Goal: Transaction & Acquisition: Purchase product/service

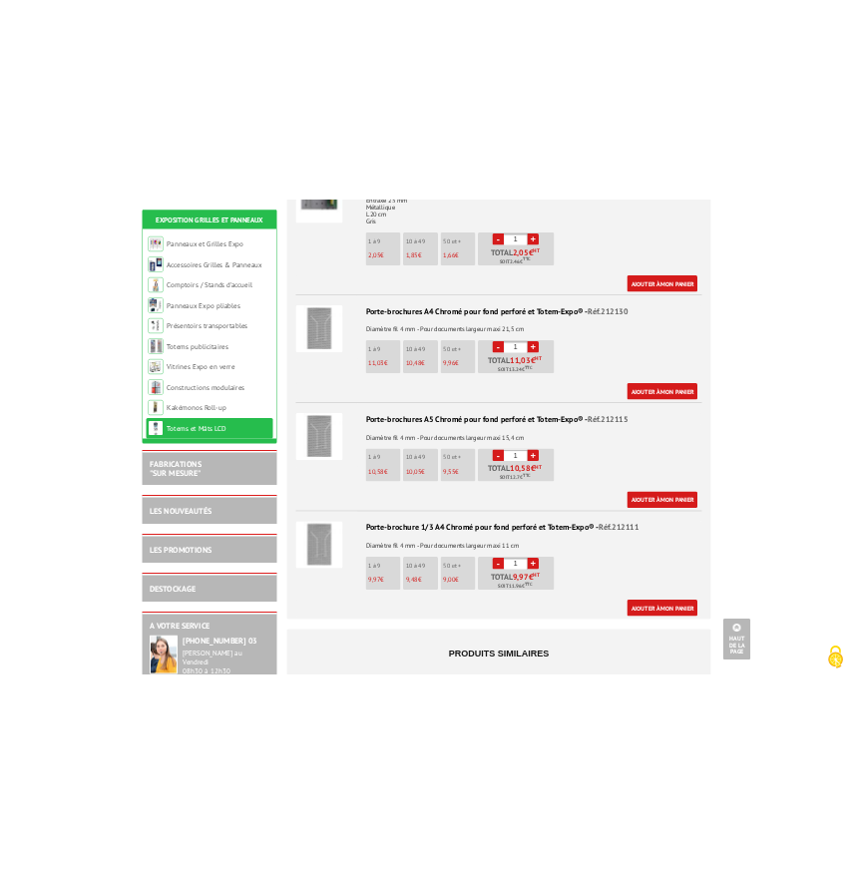
scroll to position [2662, 0]
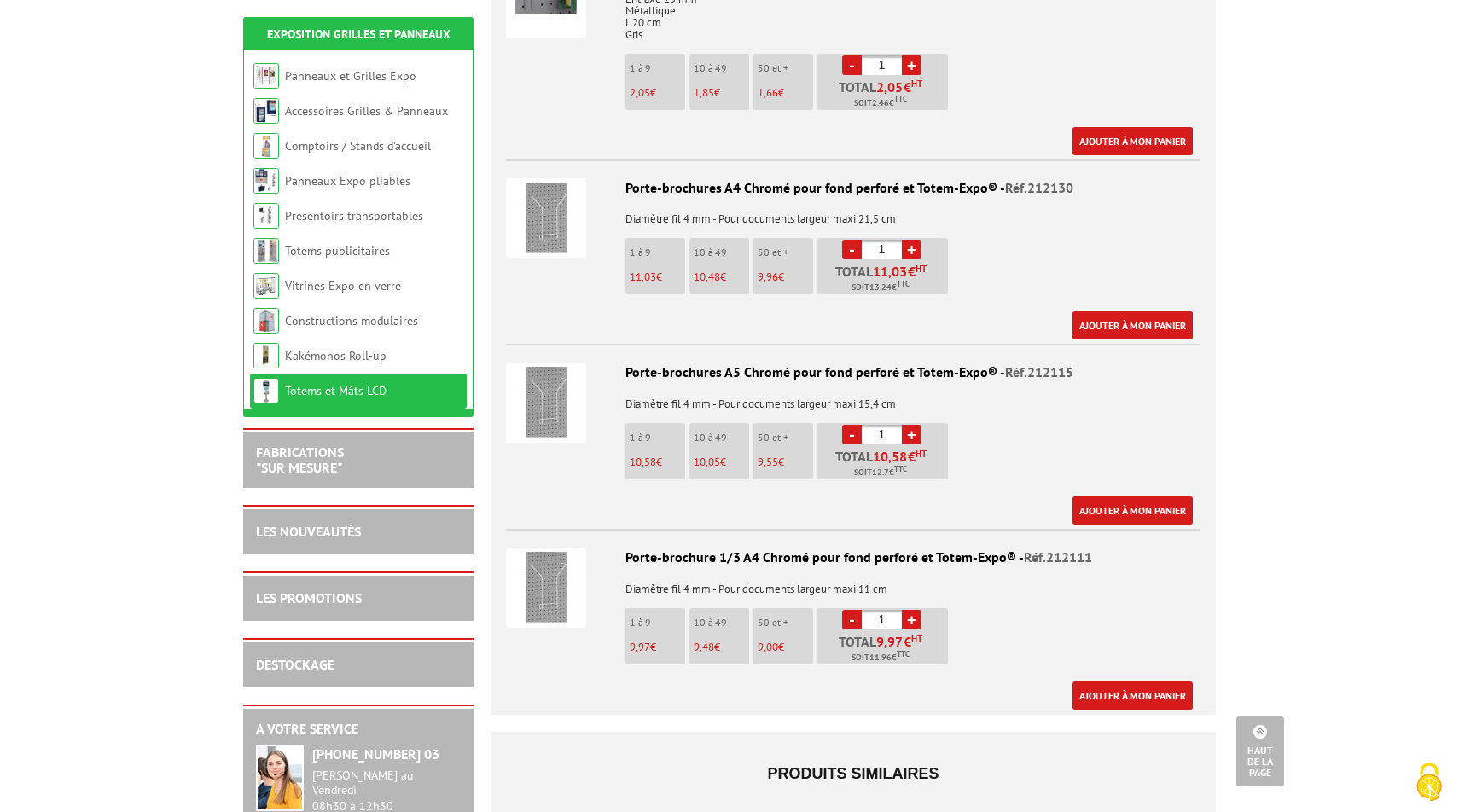
click at [729, 239] on link "+" at bounding box center [911, 249] width 20 height 20
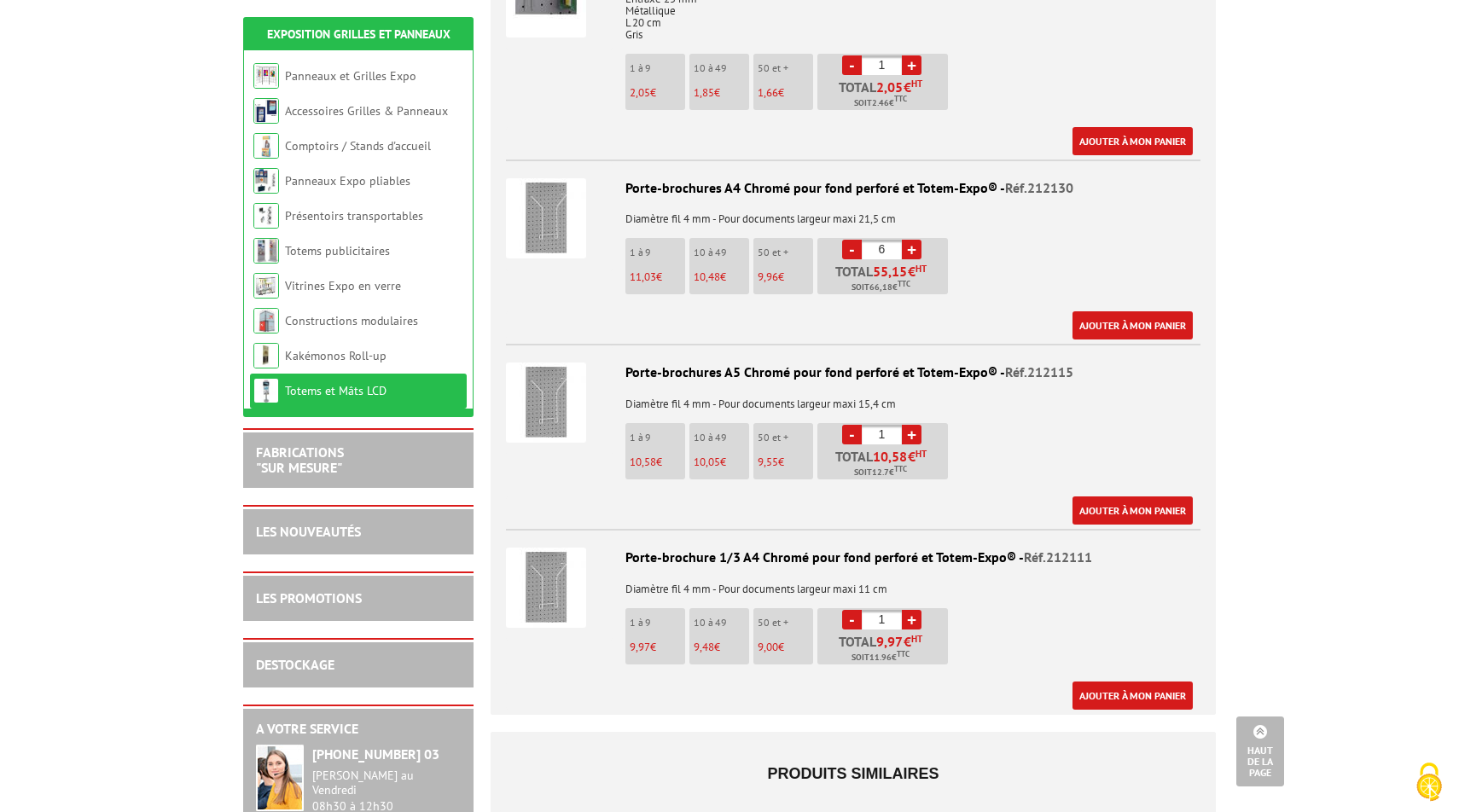
click at [729, 239] on link "+" at bounding box center [911, 249] width 20 height 20
type input "10"
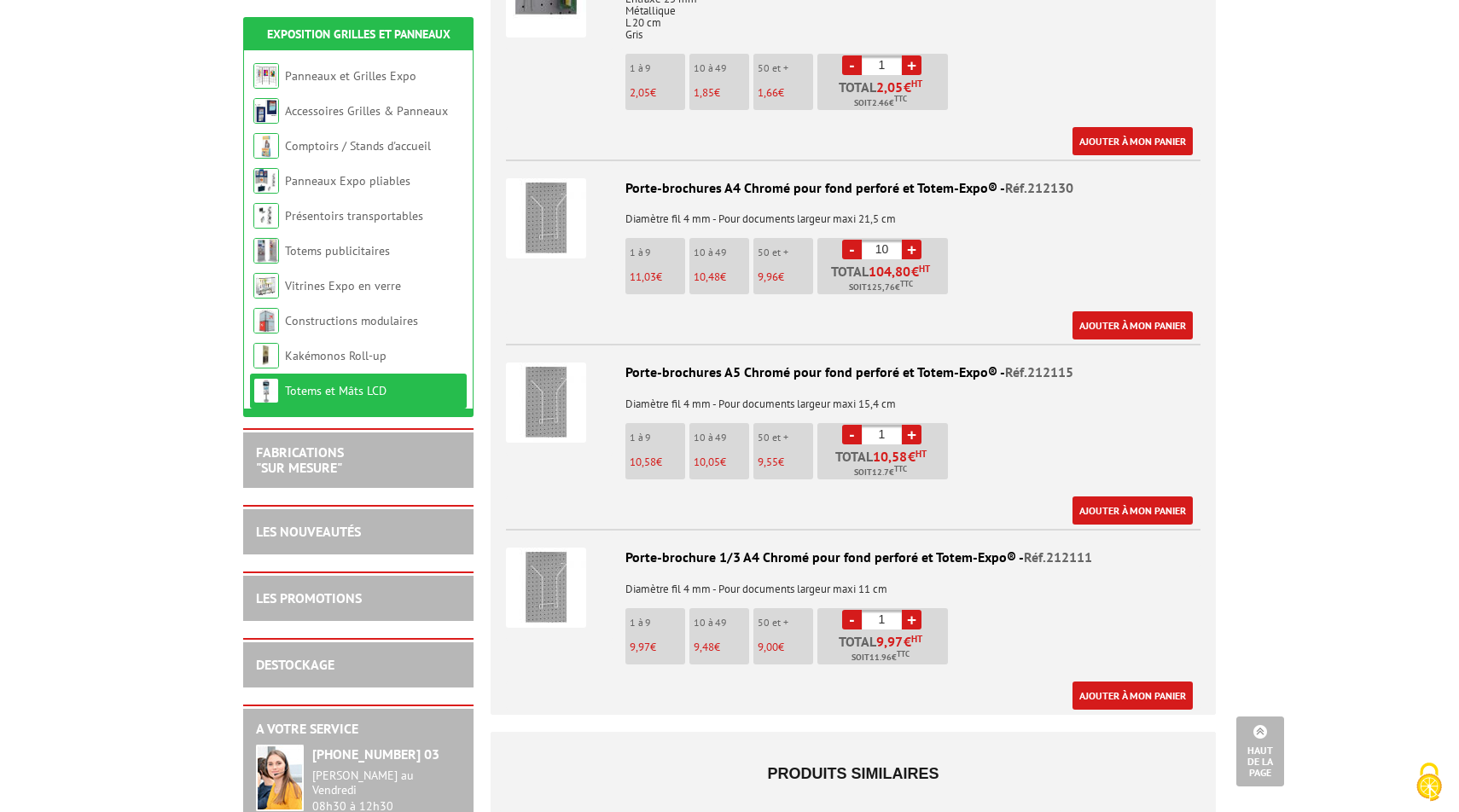
click at [729, 425] on link "+" at bounding box center [911, 434] width 20 height 20
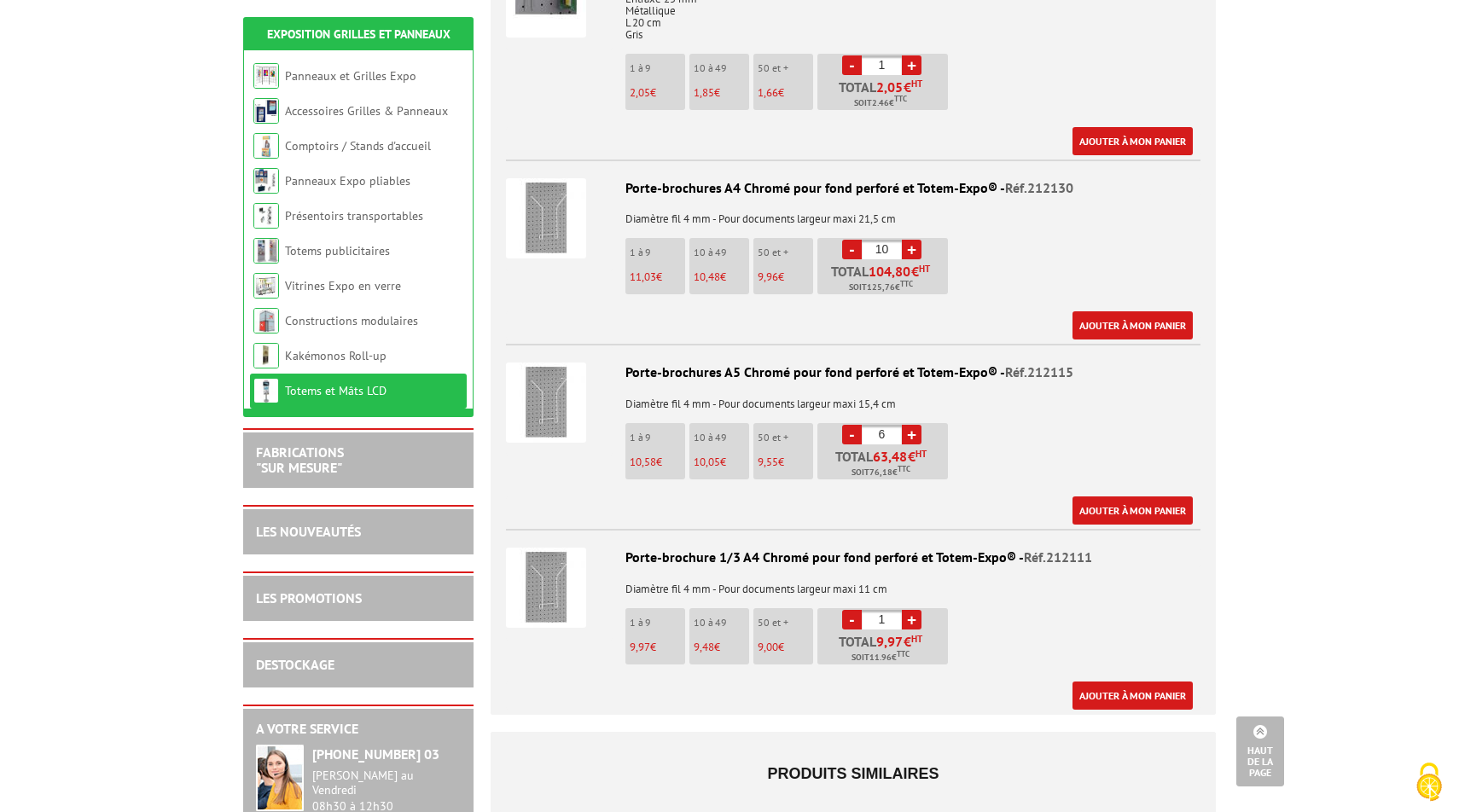
click at [729, 425] on link "+" at bounding box center [911, 434] width 20 height 20
type input "10"
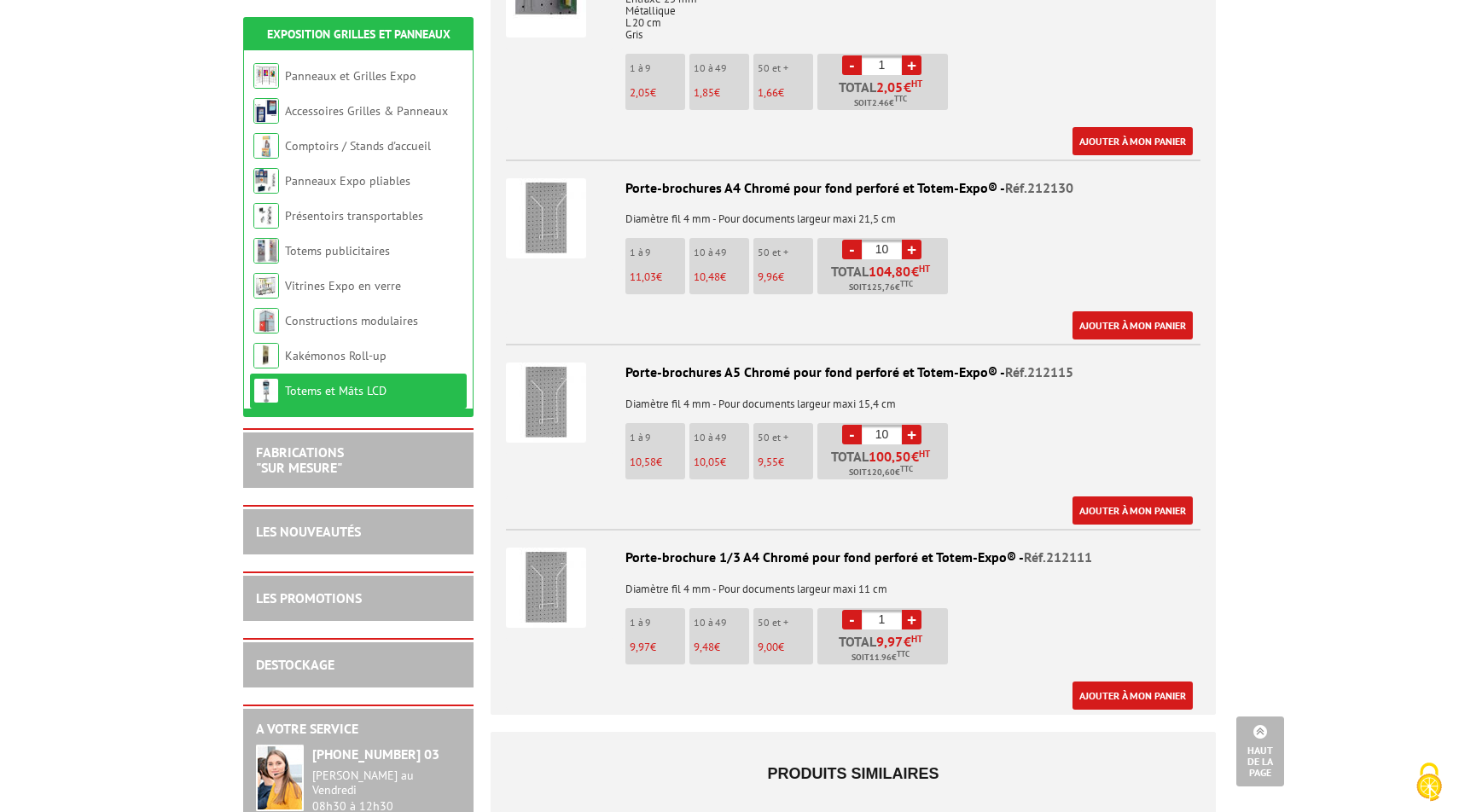
click at [729, 609] on link "+" at bounding box center [911, 619] width 20 height 20
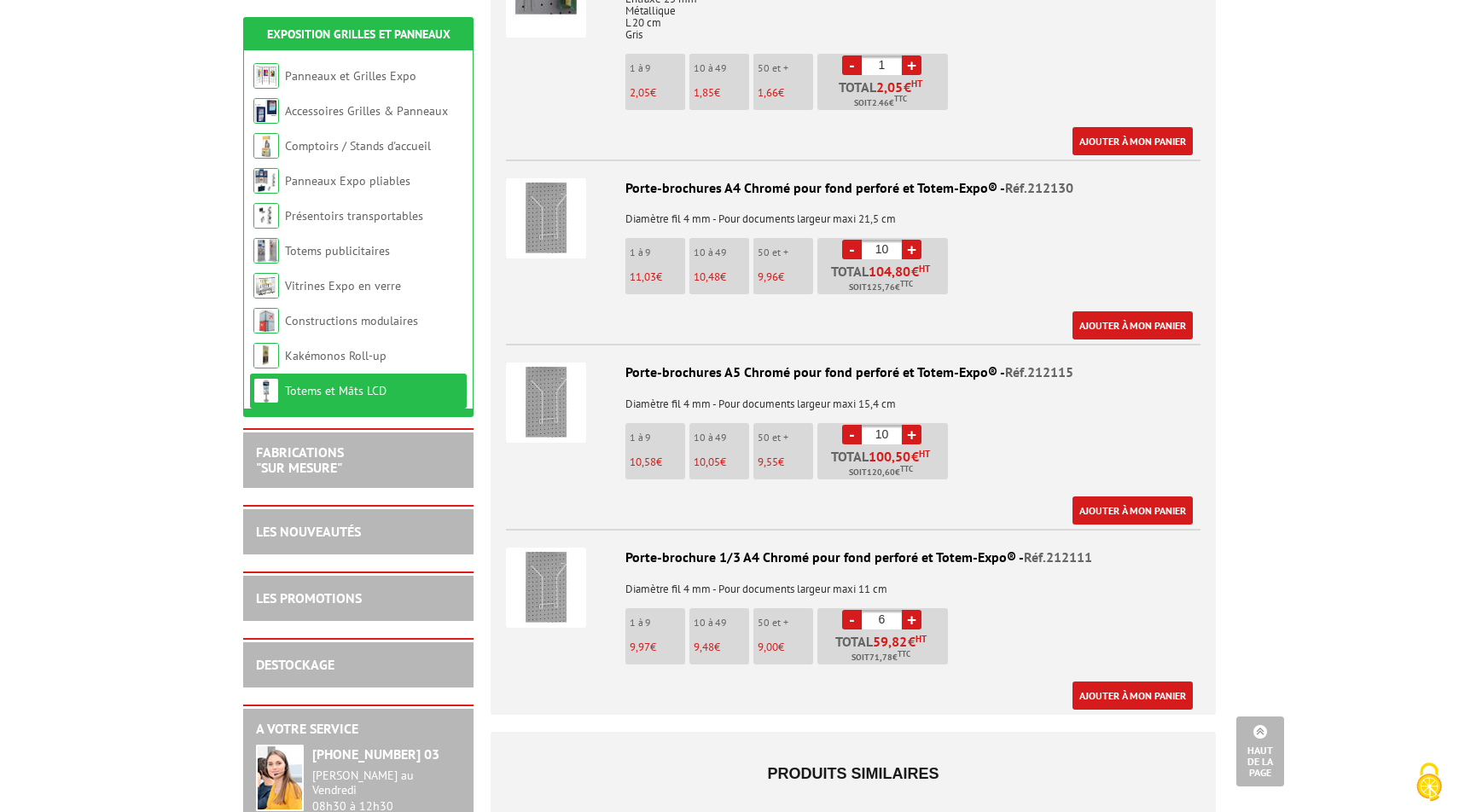
click at [729, 609] on link "+" at bounding box center [911, 619] width 20 height 20
type input "10"
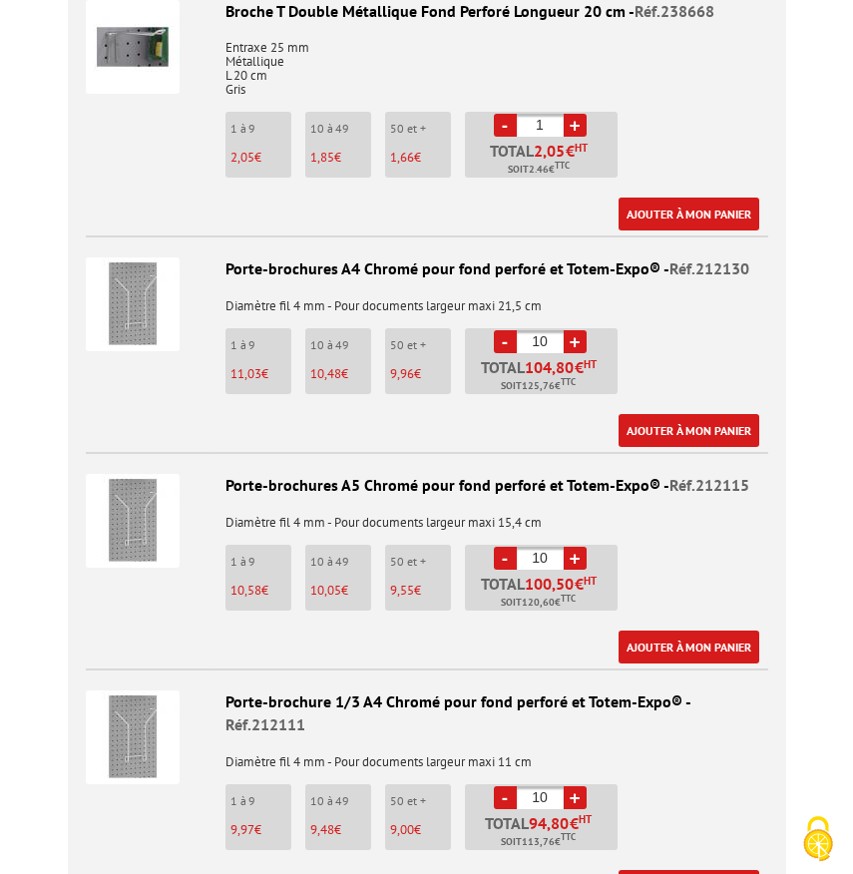
scroll to position [2868, 0]
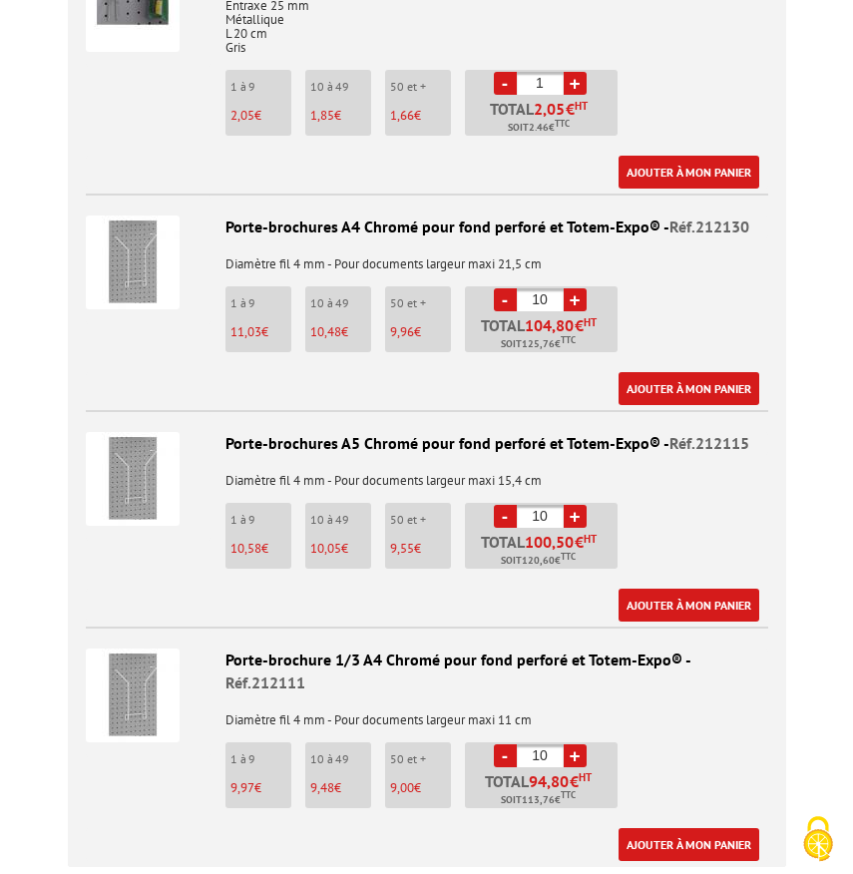
drag, startPoint x: 555, startPoint y: 279, endPoint x: 520, endPoint y: 279, distance: 34.9
click at [521, 288] on input "10" at bounding box center [540, 299] width 47 height 23
type input "30"
drag, startPoint x: 552, startPoint y: 490, endPoint x: 480, endPoint y: 480, distance: 72.5
click at [491, 503] on li "- 10 + Total 100,50 € HT Soit 120,60 € TTC" at bounding box center [541, 536] width 153 height 66
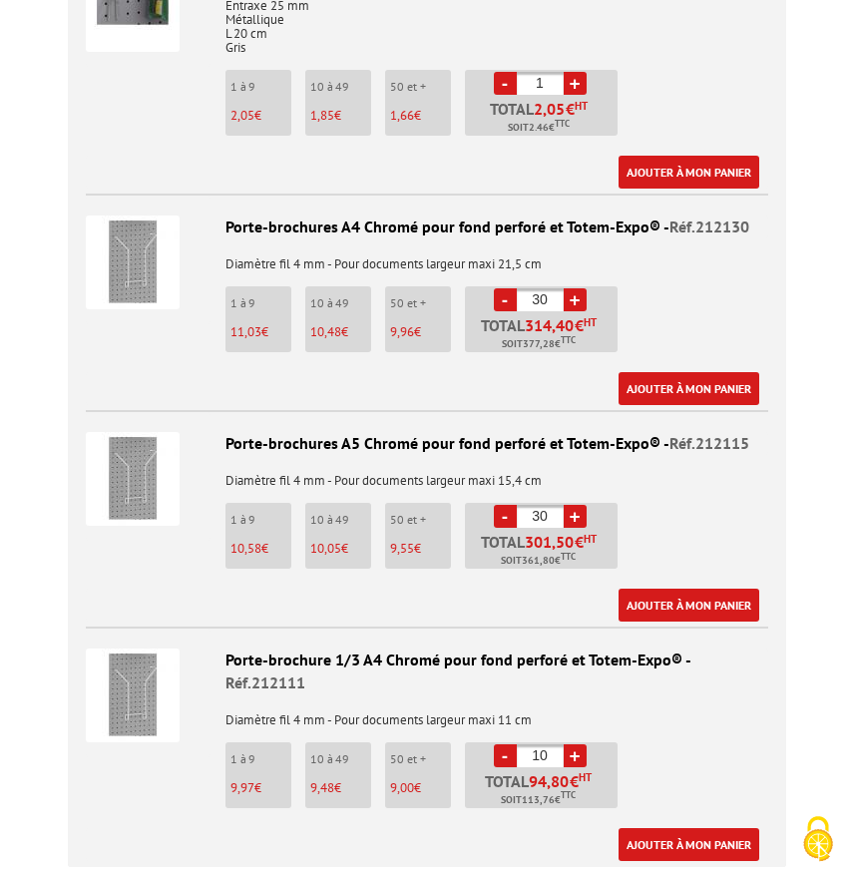
type input "30"
drag, startPoint x: 549, startPoint y: 708, endPoint x: 493, endPoint y: 708, distance: 55.9
click at [503, 742] on li "- 10 + Total 94,80 € HT Soit 113,76 € TTC" at bounding box center [541, 775] width 153 height 66
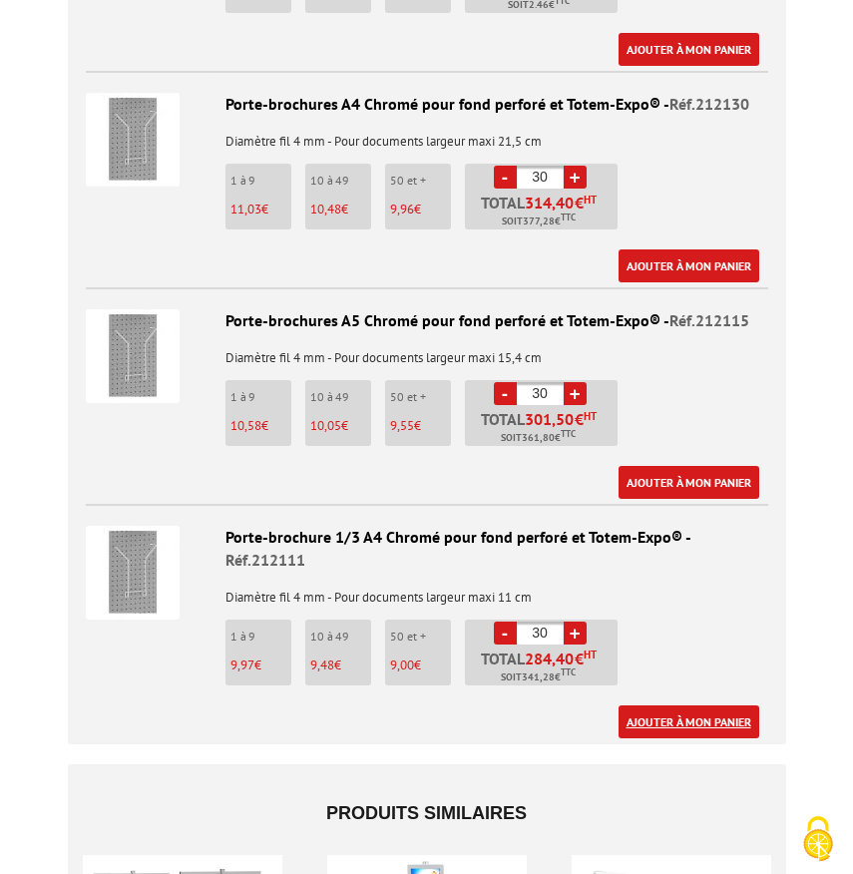
scroll to position [3028, 0]
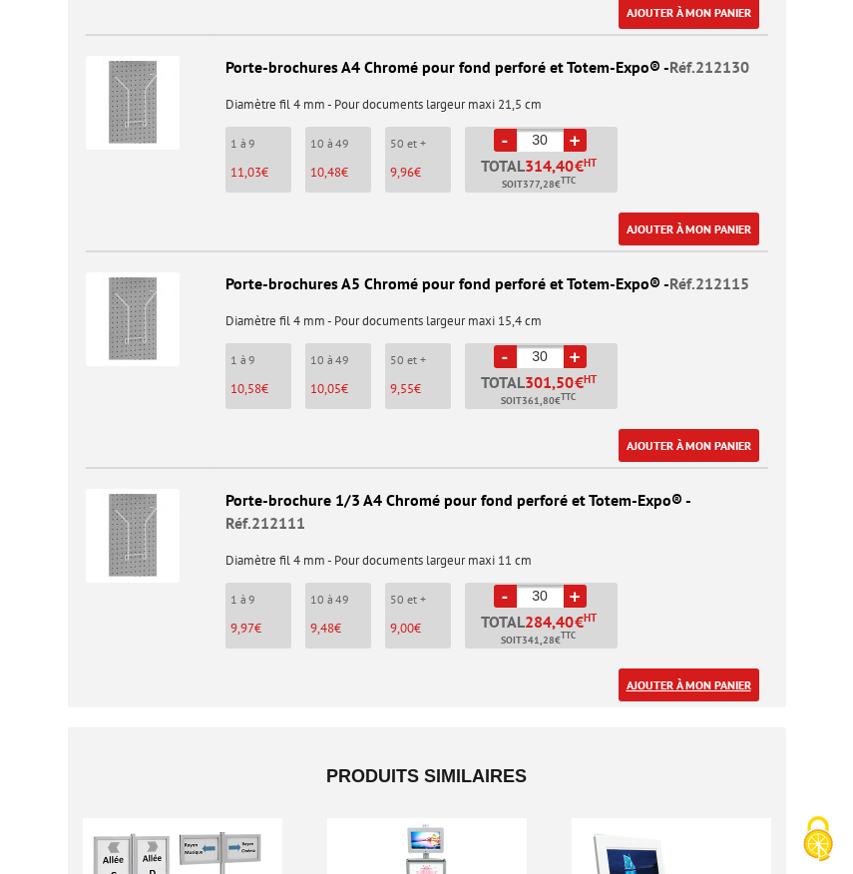
type input "30"
click at [701, 668] on link "Ajouter à mon panier" at bounding box center [688, 684] width 141 height 33
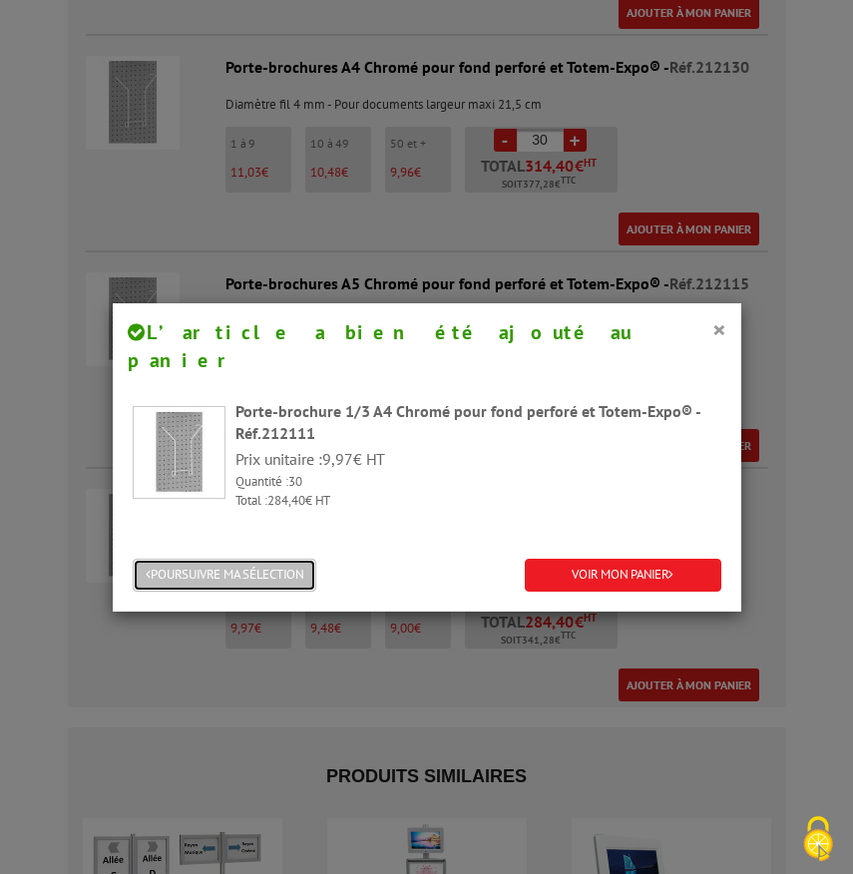
click at [260, 559] on button "POURSUIVRE MA SÉLECTION" at bounding box center [225, 575] width 184 height 33
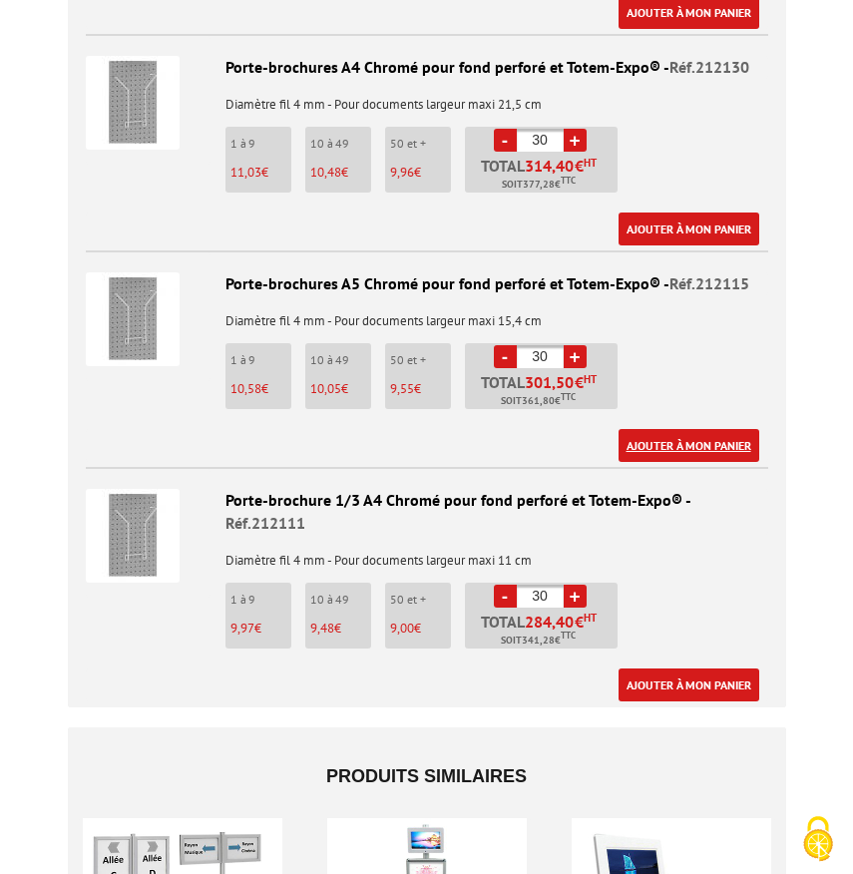
click at [702, 429] on link "Ajouter à mon panier" at bounding box center [688, 445] width 141 height 33
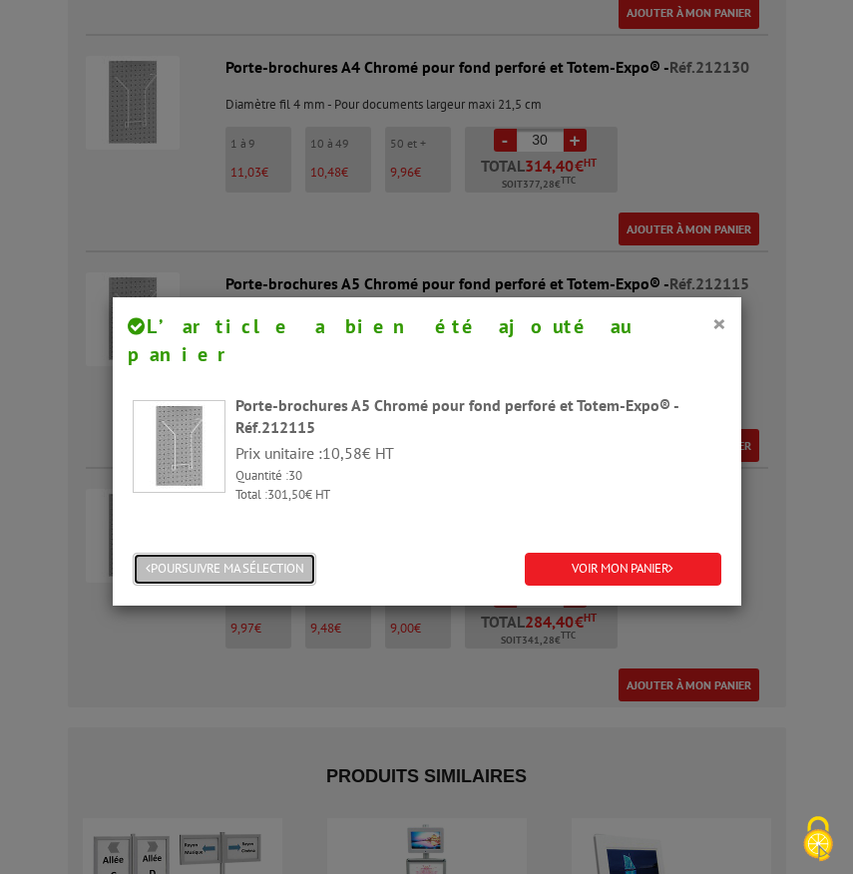
click at [230, 553] on button "POURSUIVRE MA SÉLECTION" at bounding box center [225, 569] width 184 height 33
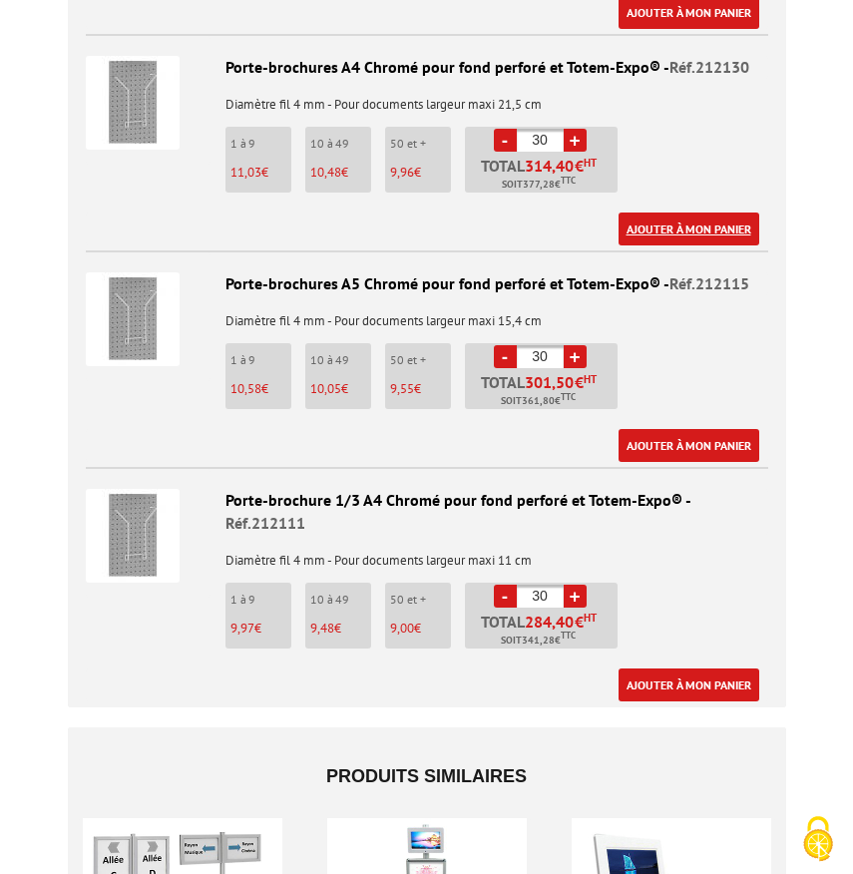
click at [678, 212] on link "Ajouter à mon panier" at bounding box center [688, 228] width 141 height 33
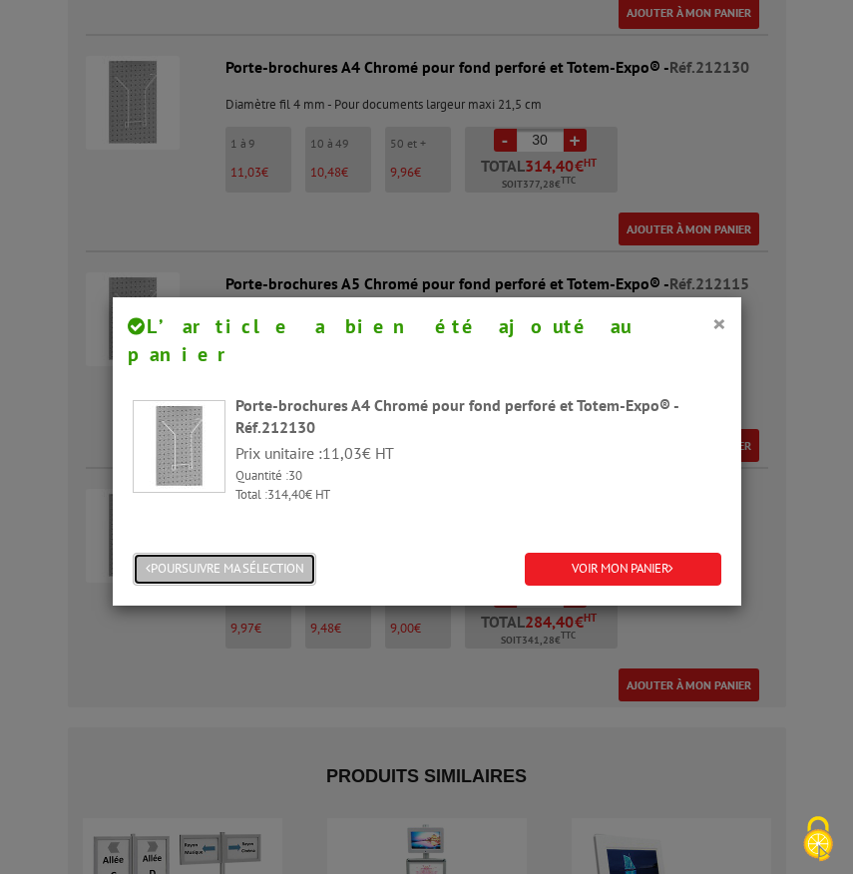
click at [251, 553] on button "POURSUIVRE MA SÉLECTION" at bounding box center [225, 569] width 184 height 33
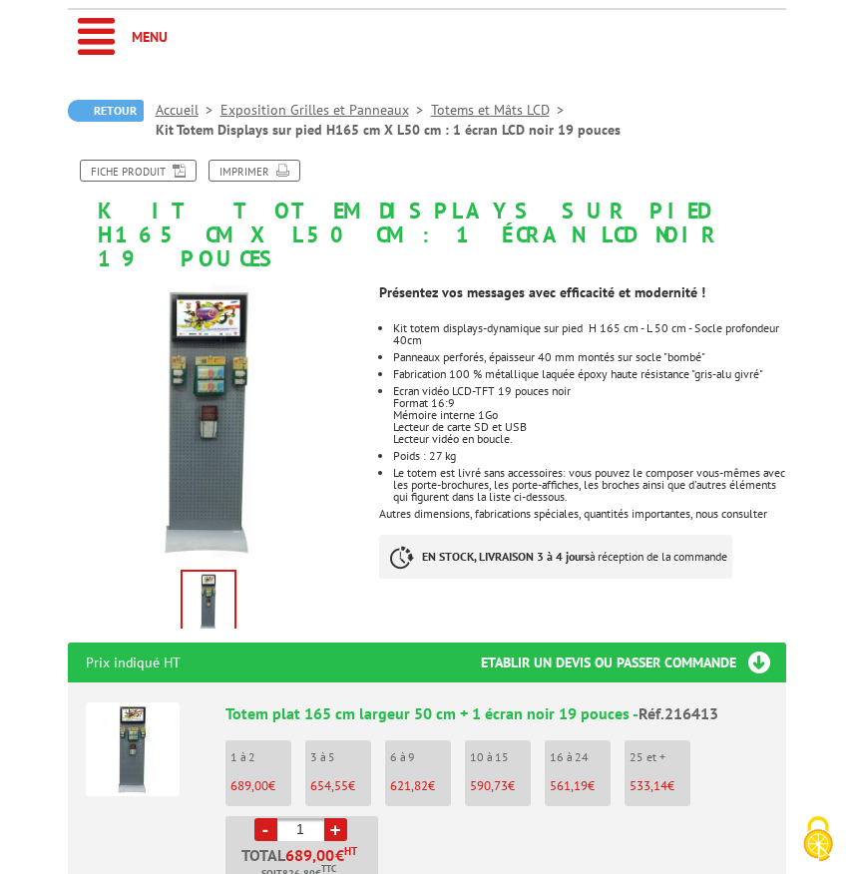
scroll to position [0, 0]
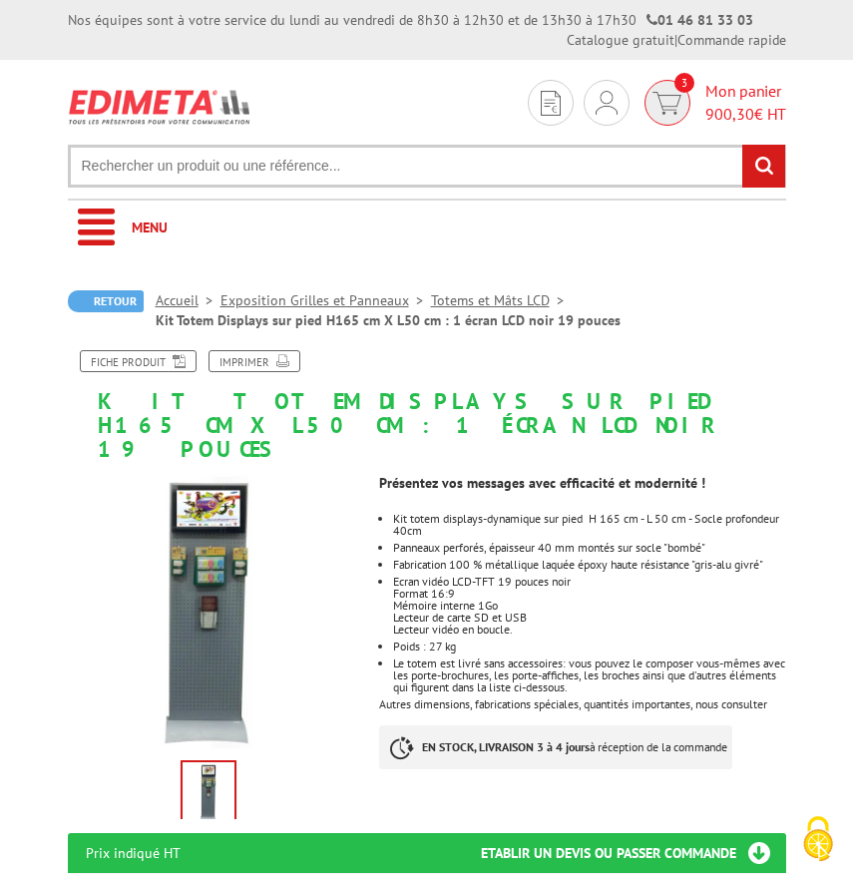
click at [664, 102] on img at bounding box center [666, 103] width 29 height 23
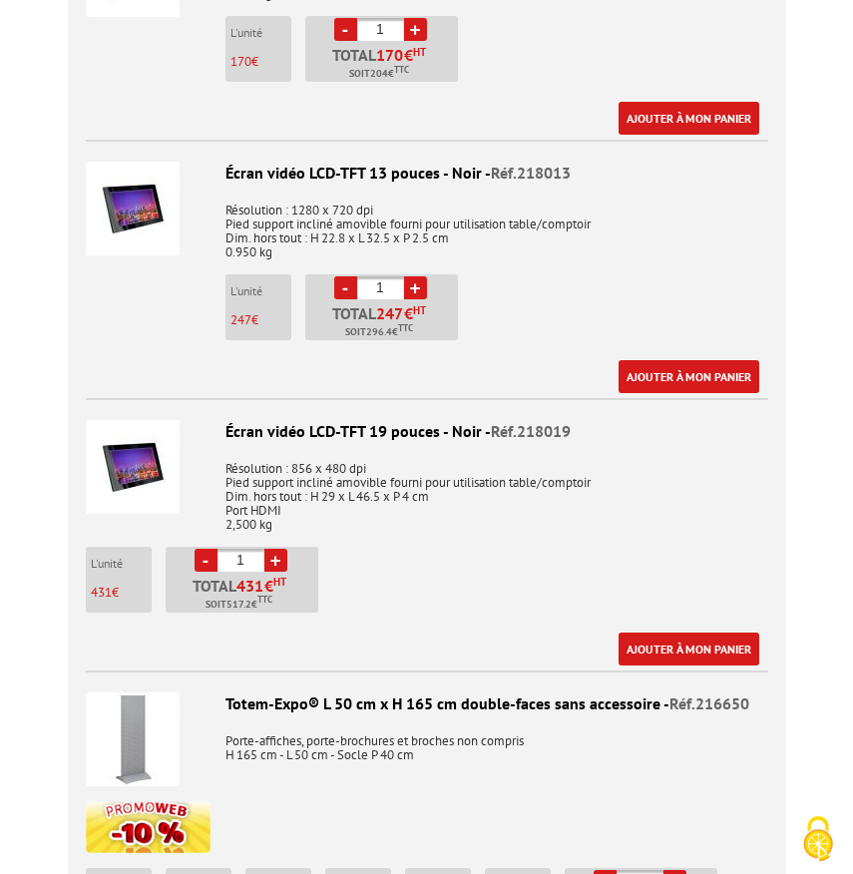
scroll to position [1324, 0]
